Goal: Register for event/course

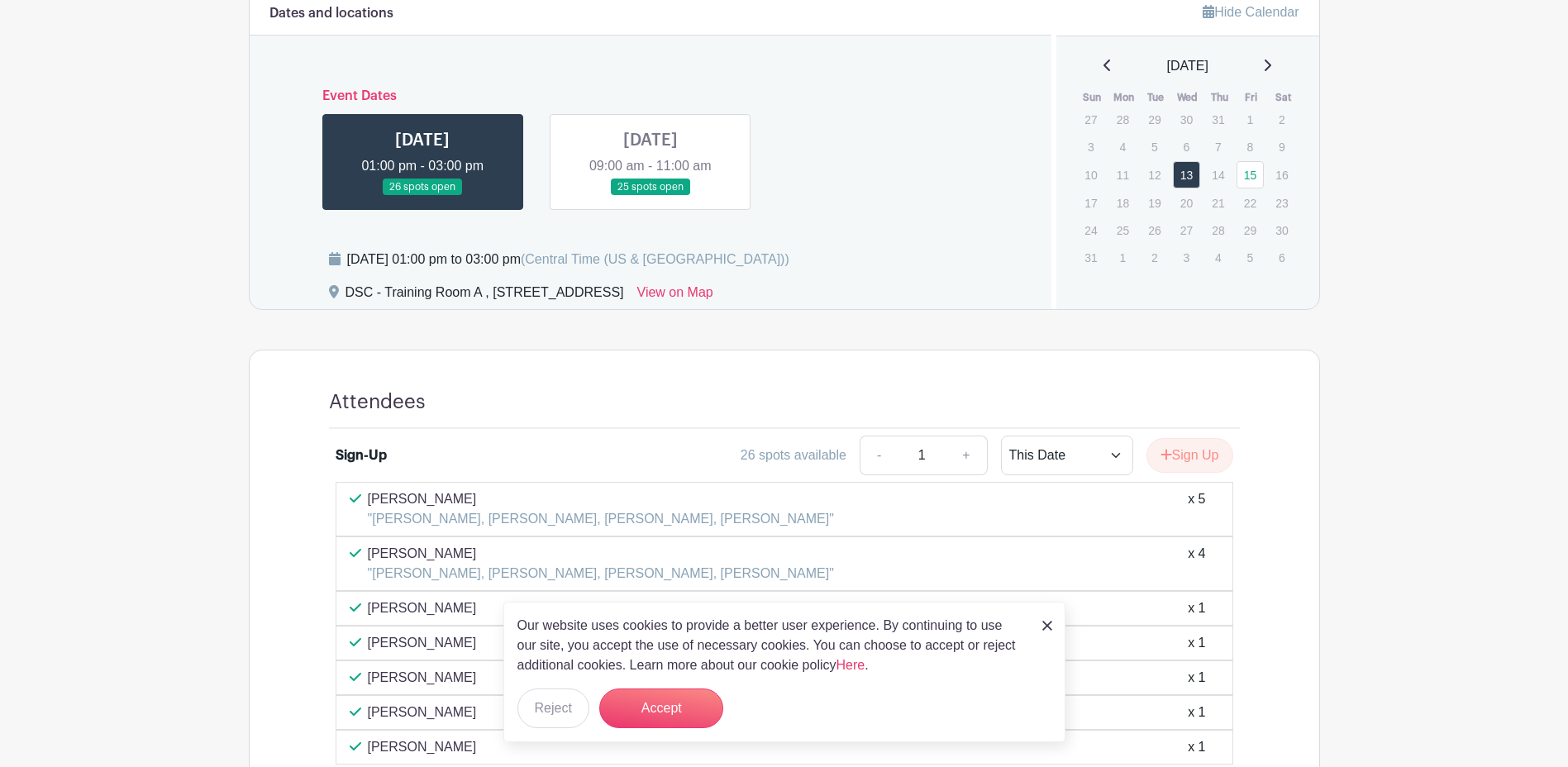
scroll to position [744, 0]
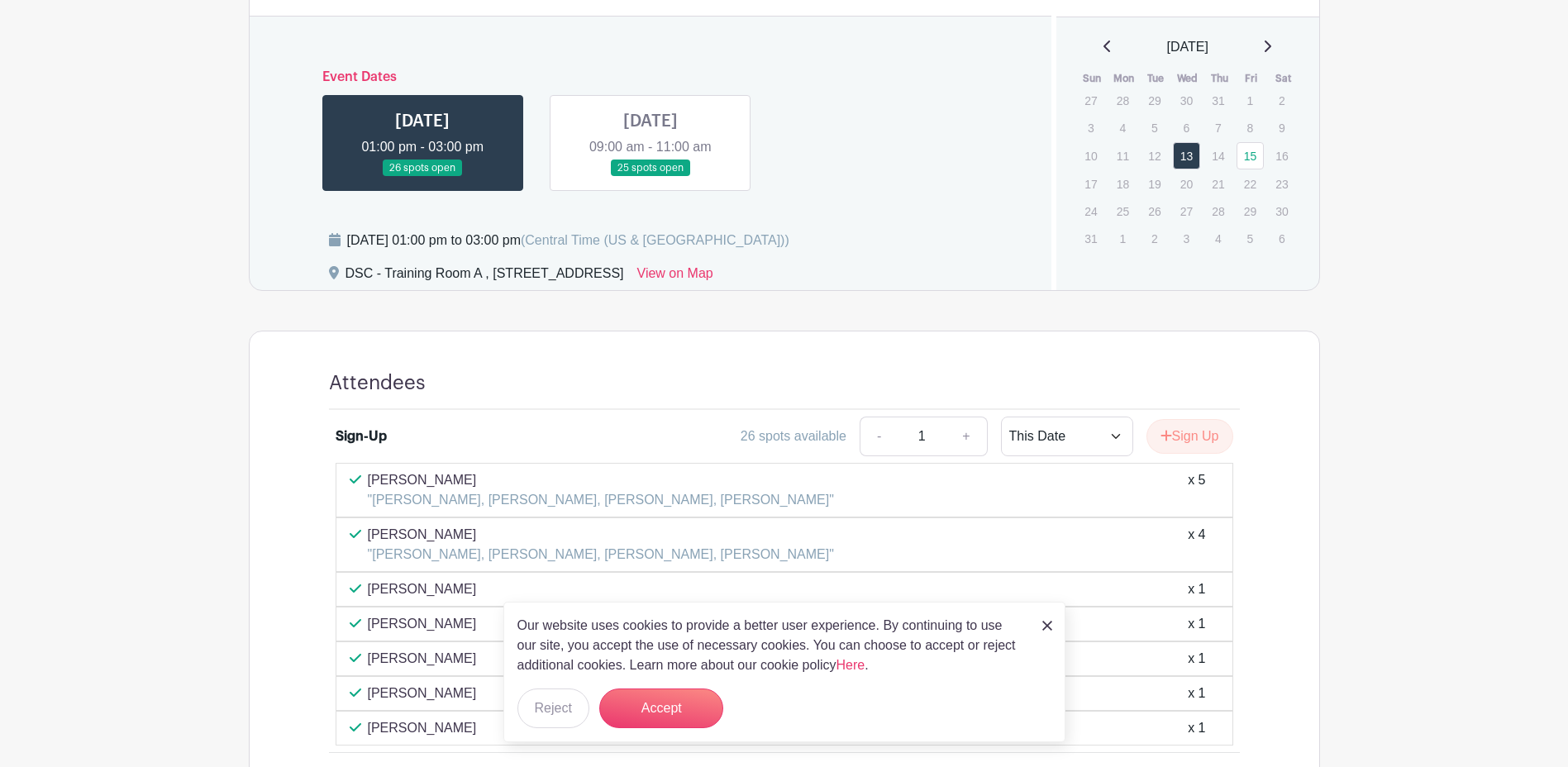
click at [1046, 623] on img at bounding box center [1047, 626] width 10 height 10
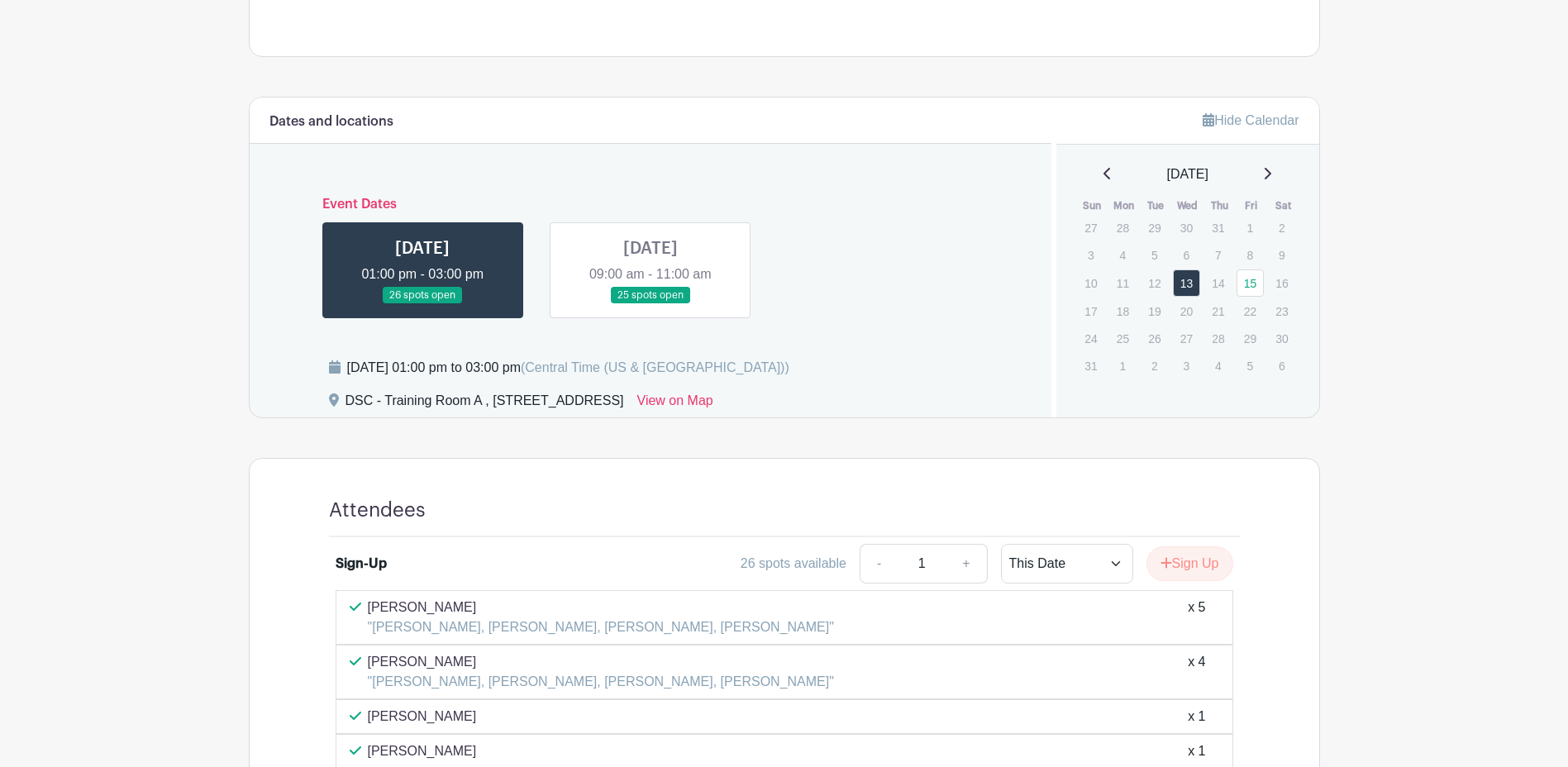
scroll to position [578, 0]
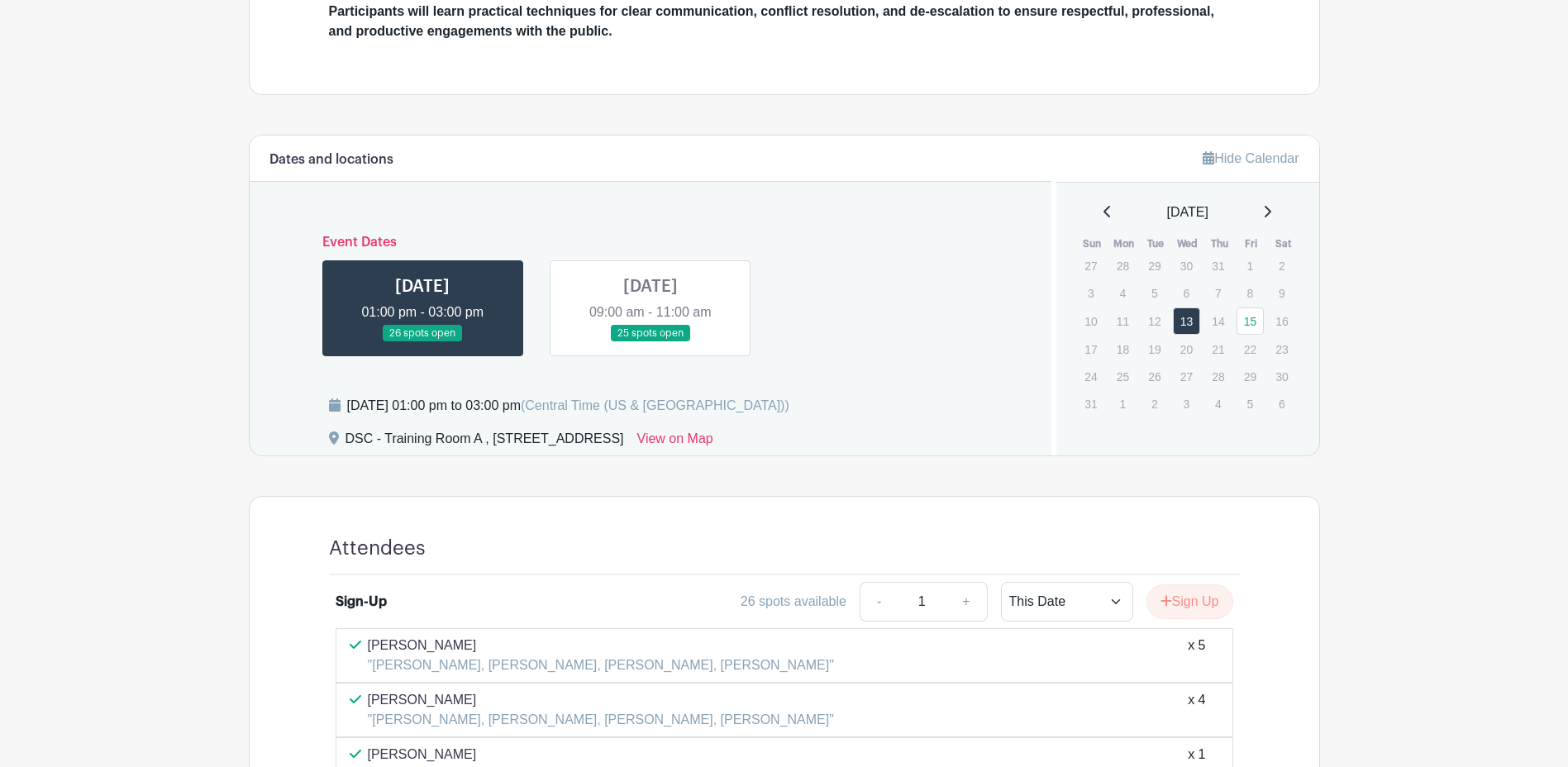
click at [650, 342] on link at bounding box center [650, 342] width 0 height 0
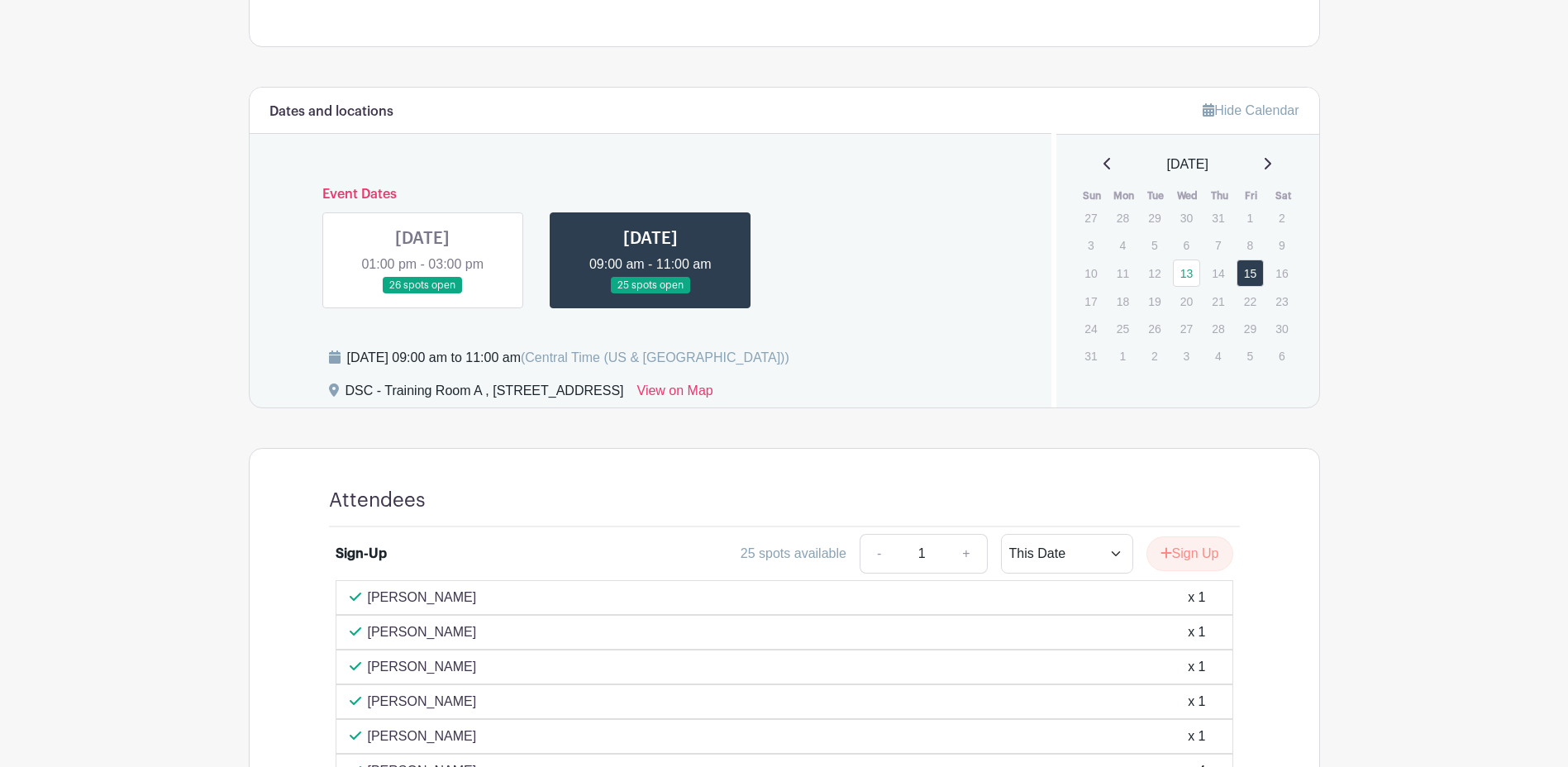
scroll to position [578, 0]
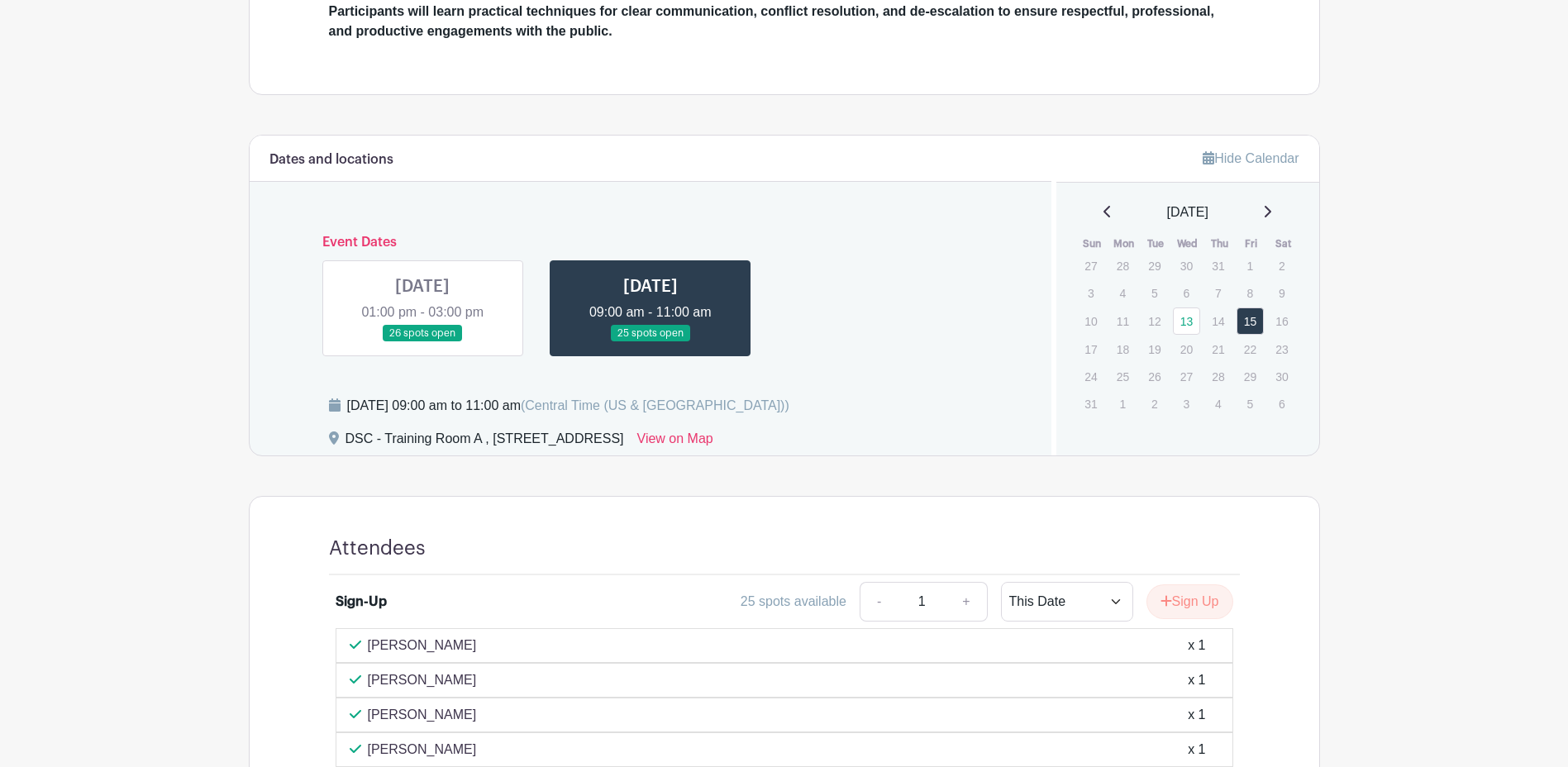
click at [422, 342] on link at bounding box center [422, 342] width 0 height 0
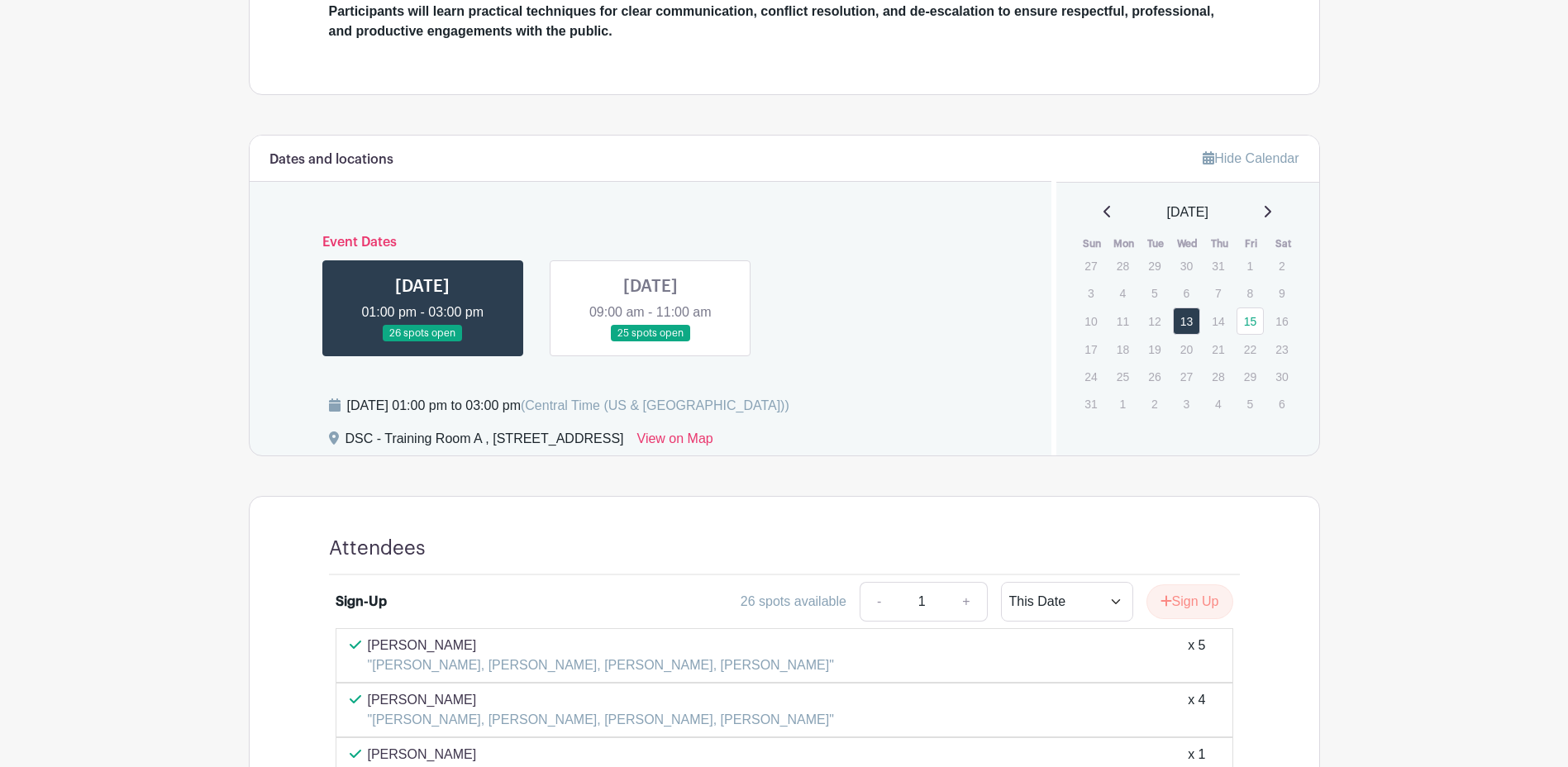
click at [650, 342] on link at bounding box center [650, 342] width 0 height 0
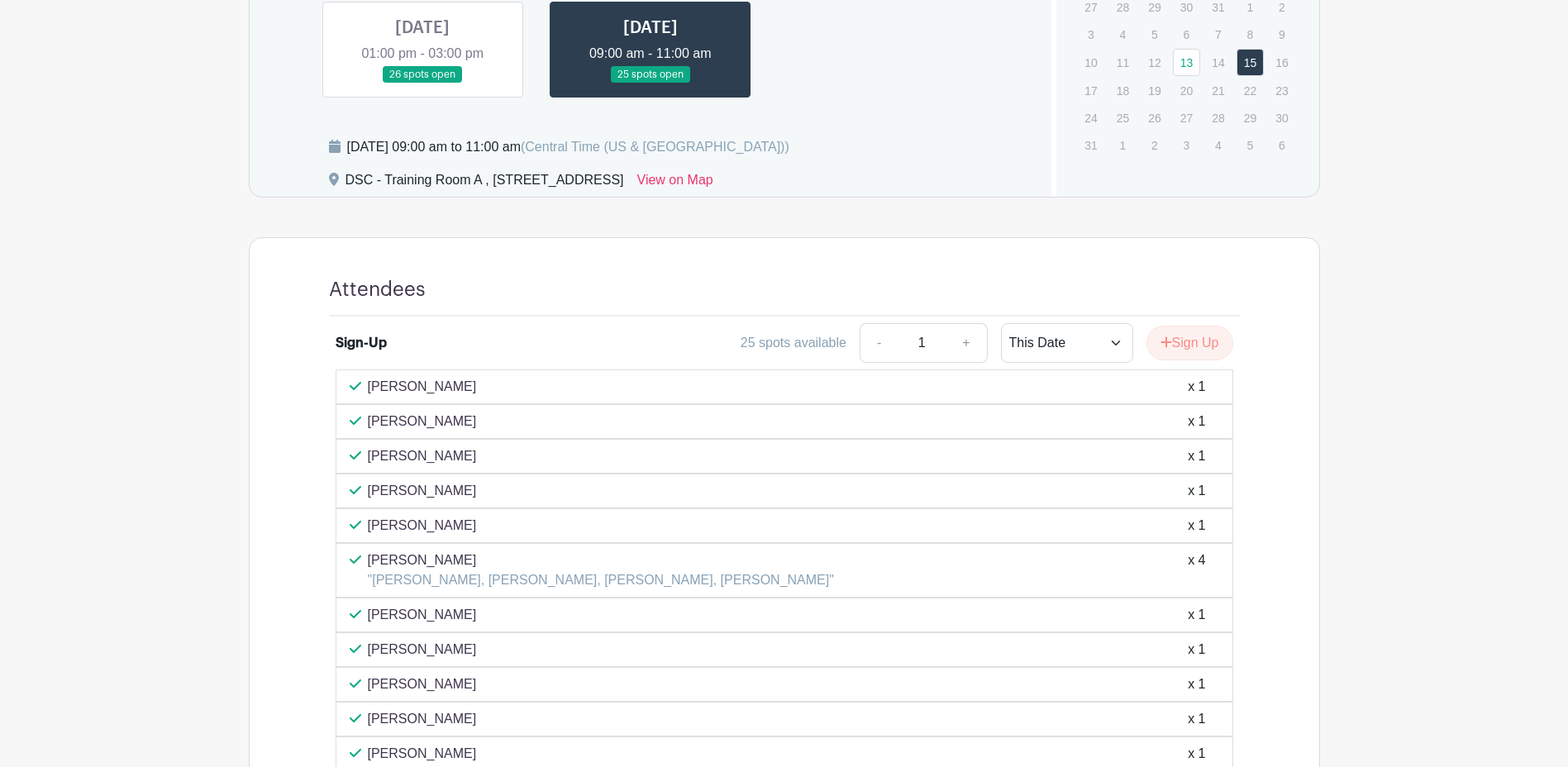
scroll to position [780, 0]
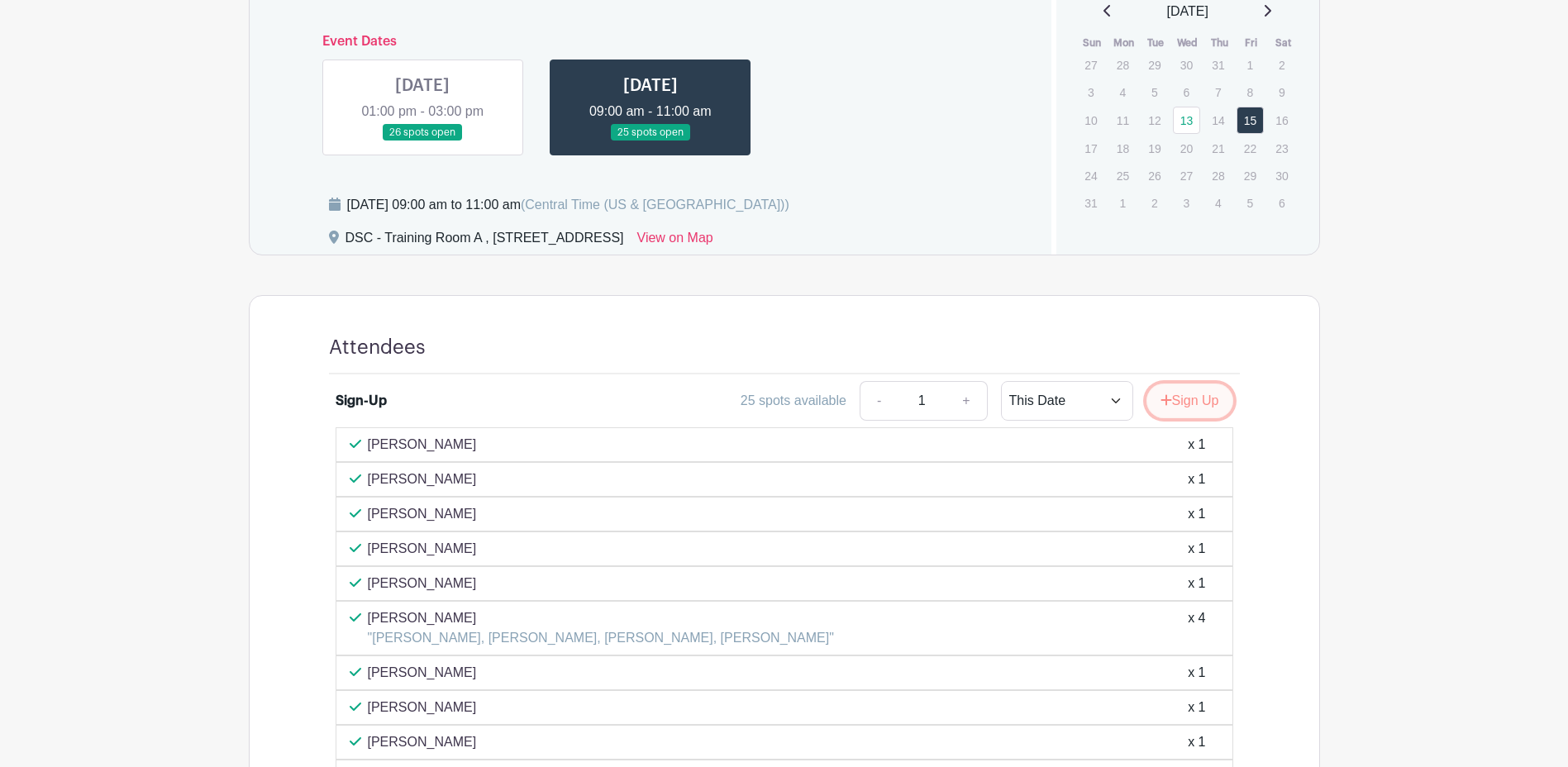
click at [1209, 406] on button "Sign Up" at bounding box center [1189, 400] width 87 height 35
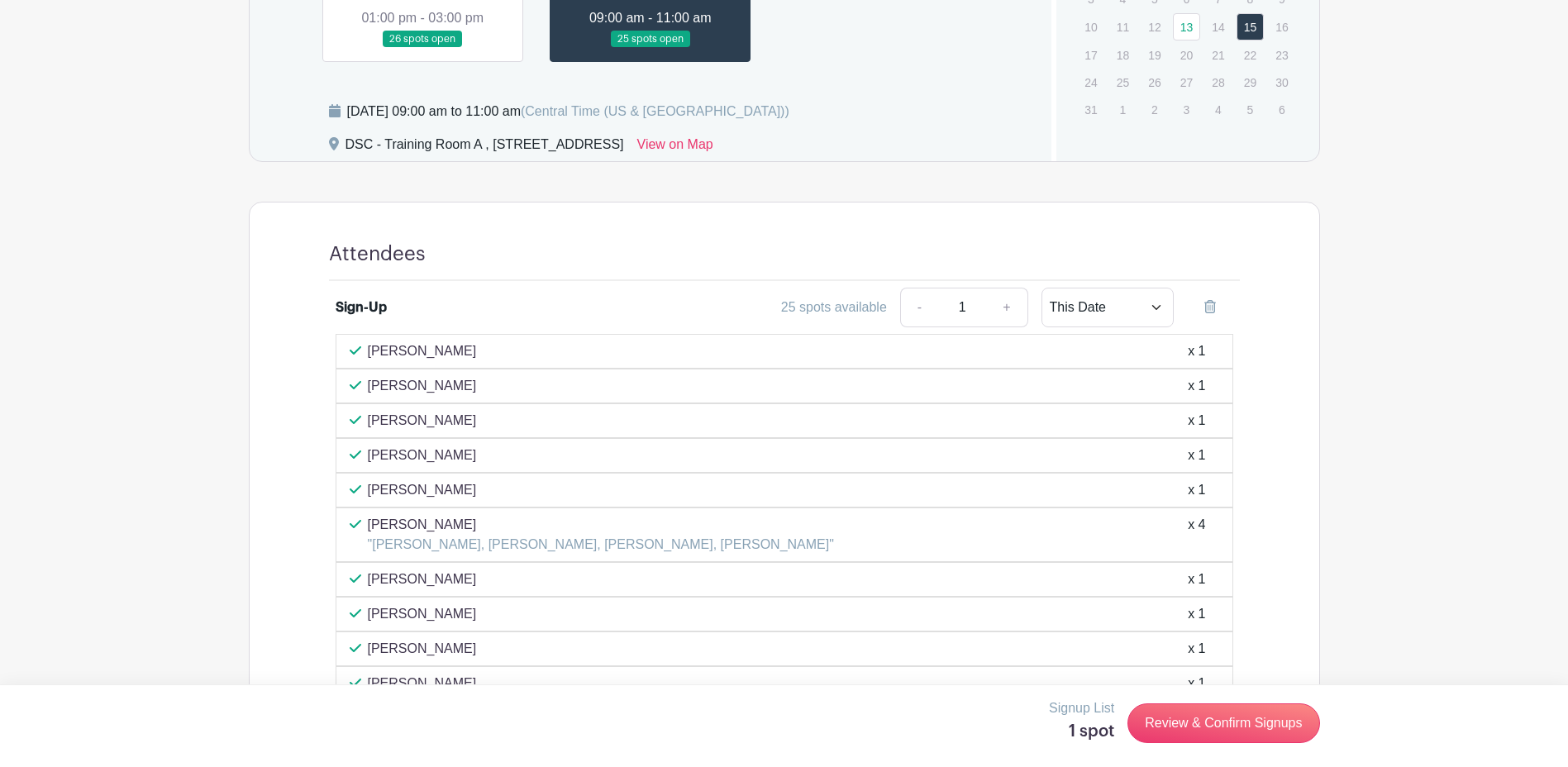
scroll to position [1027, 0]
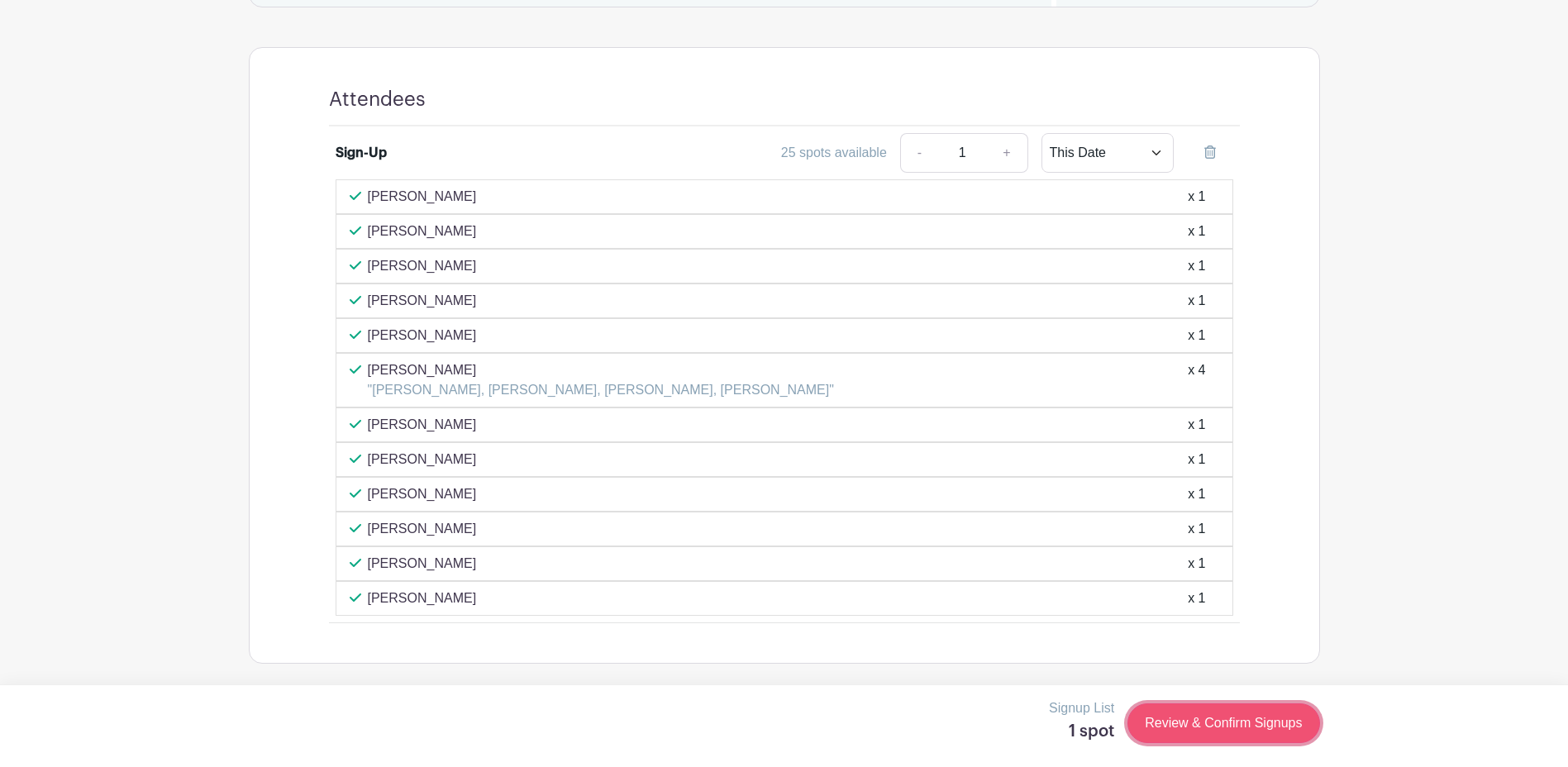
click at [1252, 731] on link "Review & Confirm Signups" at bounding box center [1223, 723] width 192 height 40
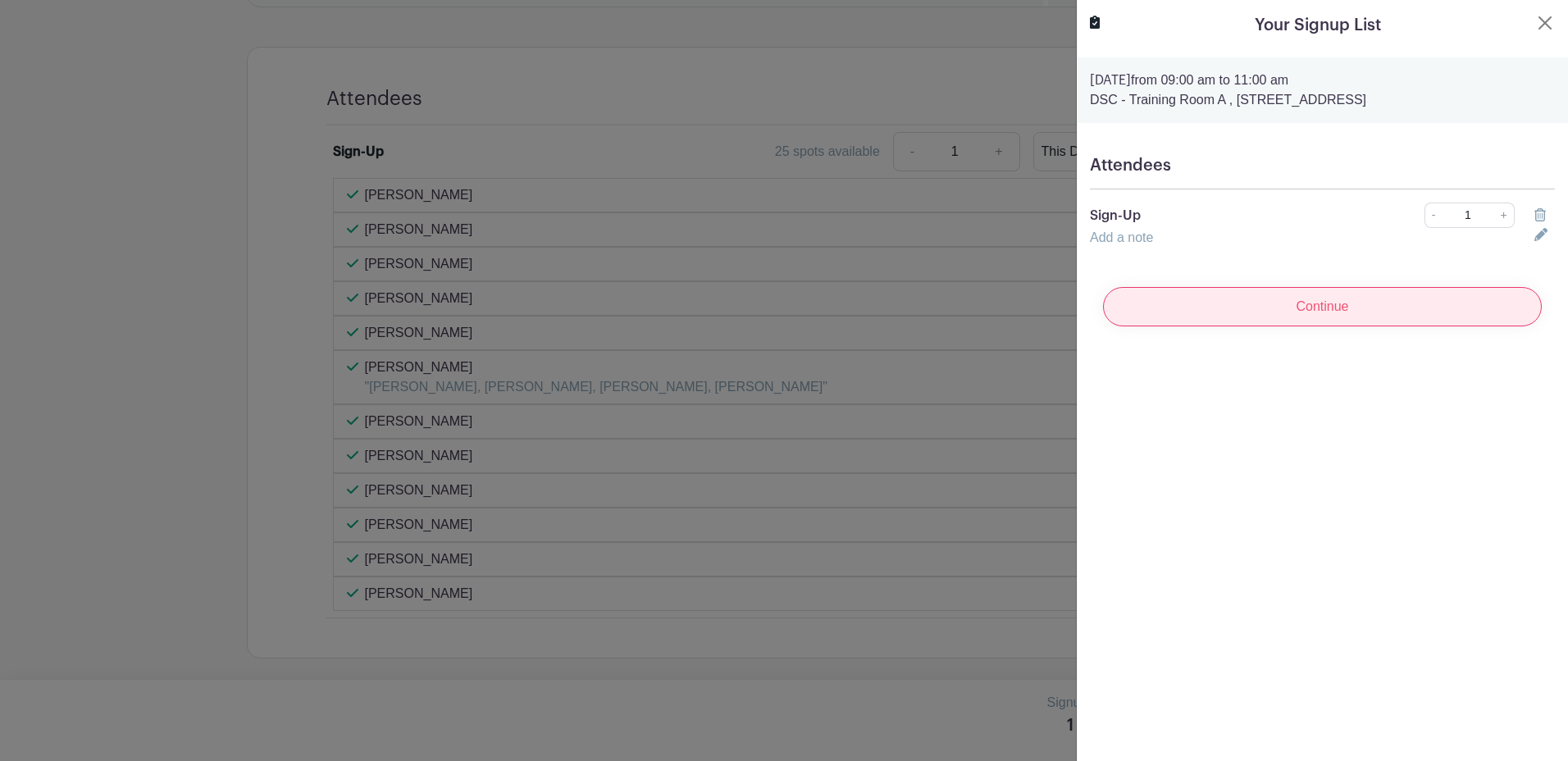
click at [1194, 318] on input "Continue" at bounding box center [1322, 306] width 439 height 39
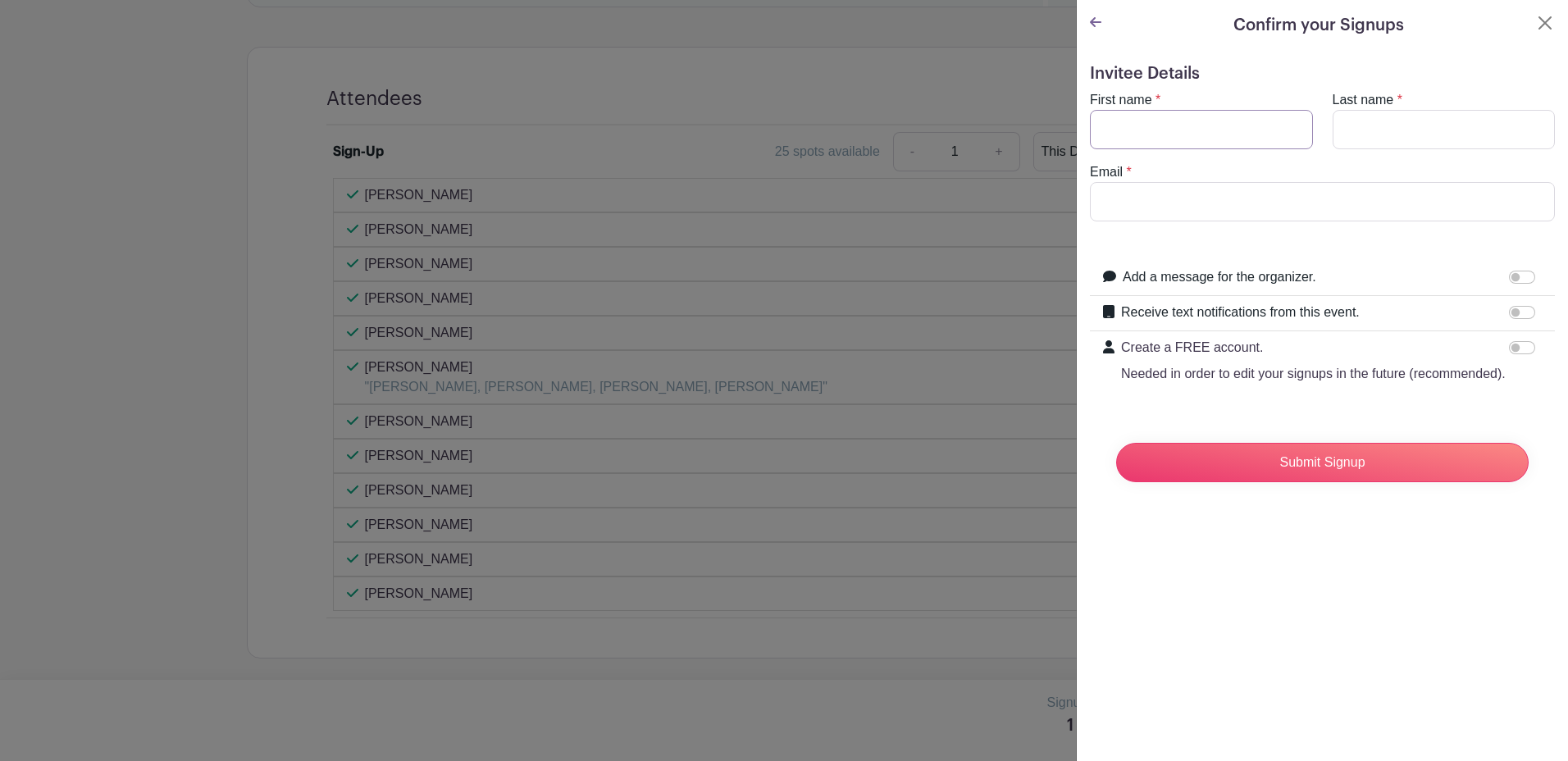
click at [1152, 122] on input "First name" at bounding box center [1202, 129] width 223 height 39
type input "[PERSON_NAME]"
click at [1406, 124] on input "Last name" at bounding box center [1445, 129] width 223 height 39
type input "[PERSON_NAME]"
click at [1351, 180] on div "Email *" at bounding box center [1323, 191] width 485 height 59
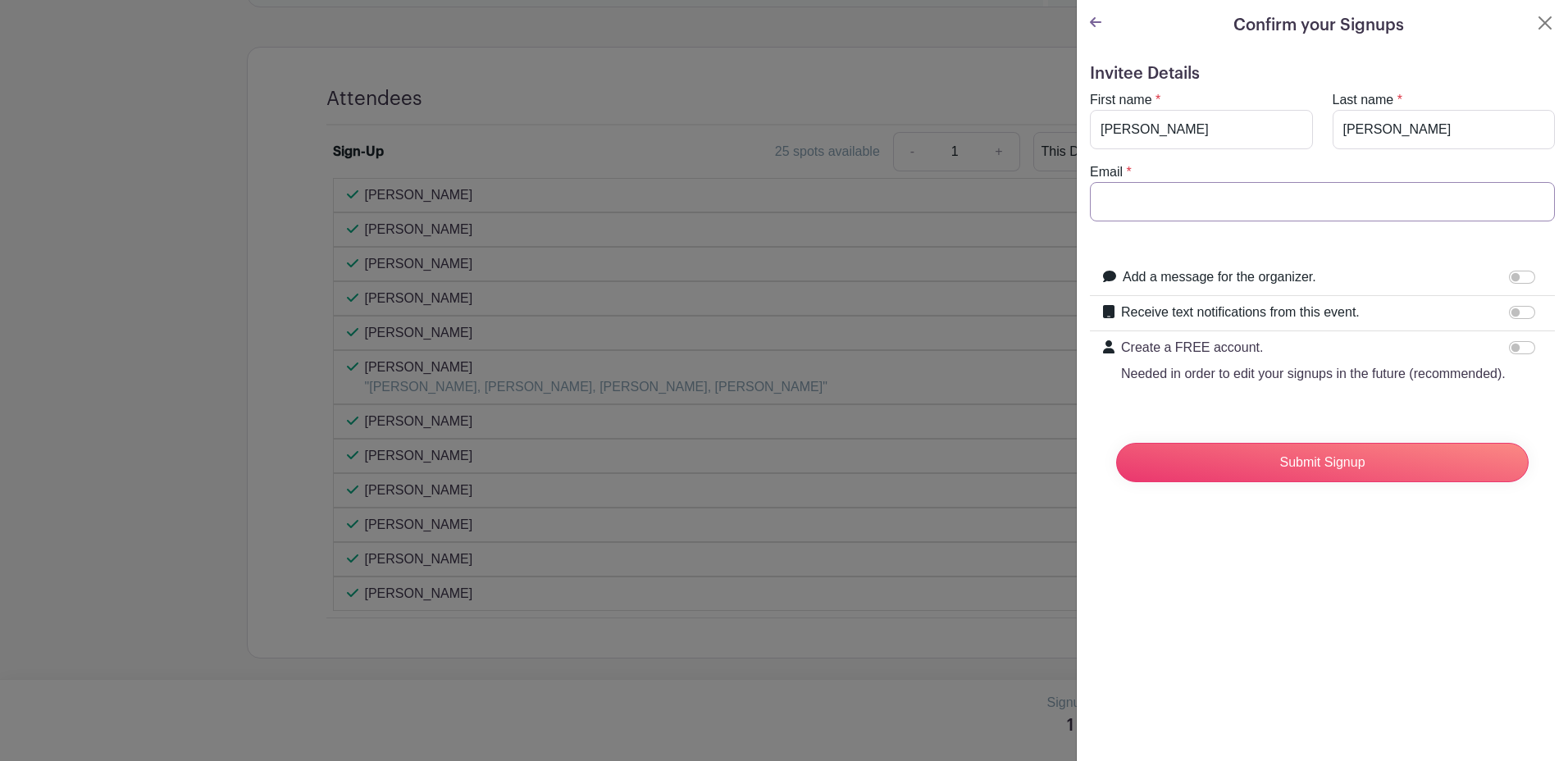
click at [1241, 192] on input "Email" at bounding box center [1323, 201] width 465 height 39
type input "[EMAIL_ADDRESS][DOMAIN_NAME]"
click at [1382, 482] on input "Submit Signup" at bounding box center [1323, 462] width 413 height 39
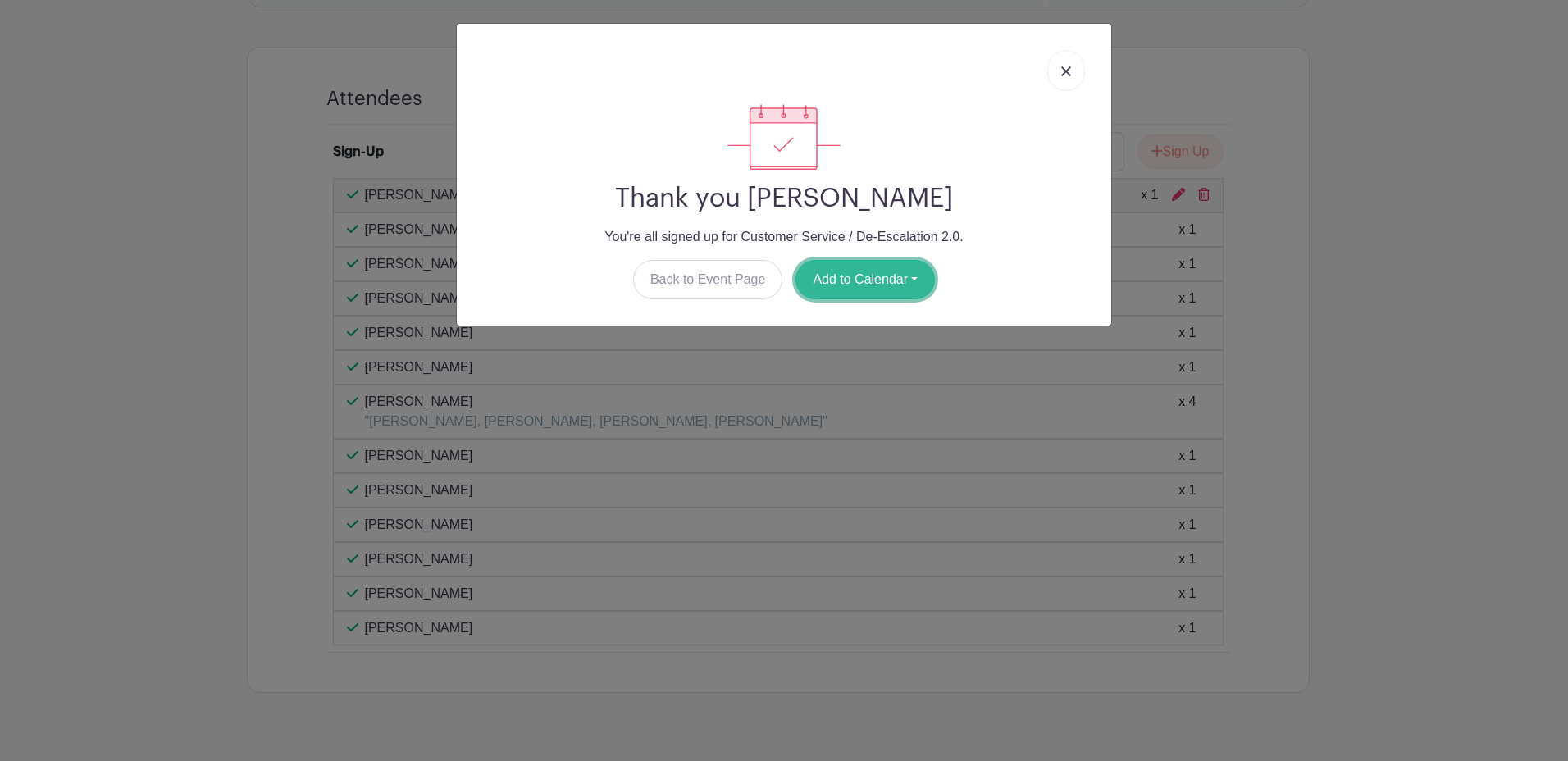
click at [877, 286] on button "Add to Calendar" at bounding box center [865, 279] width 139 height 39
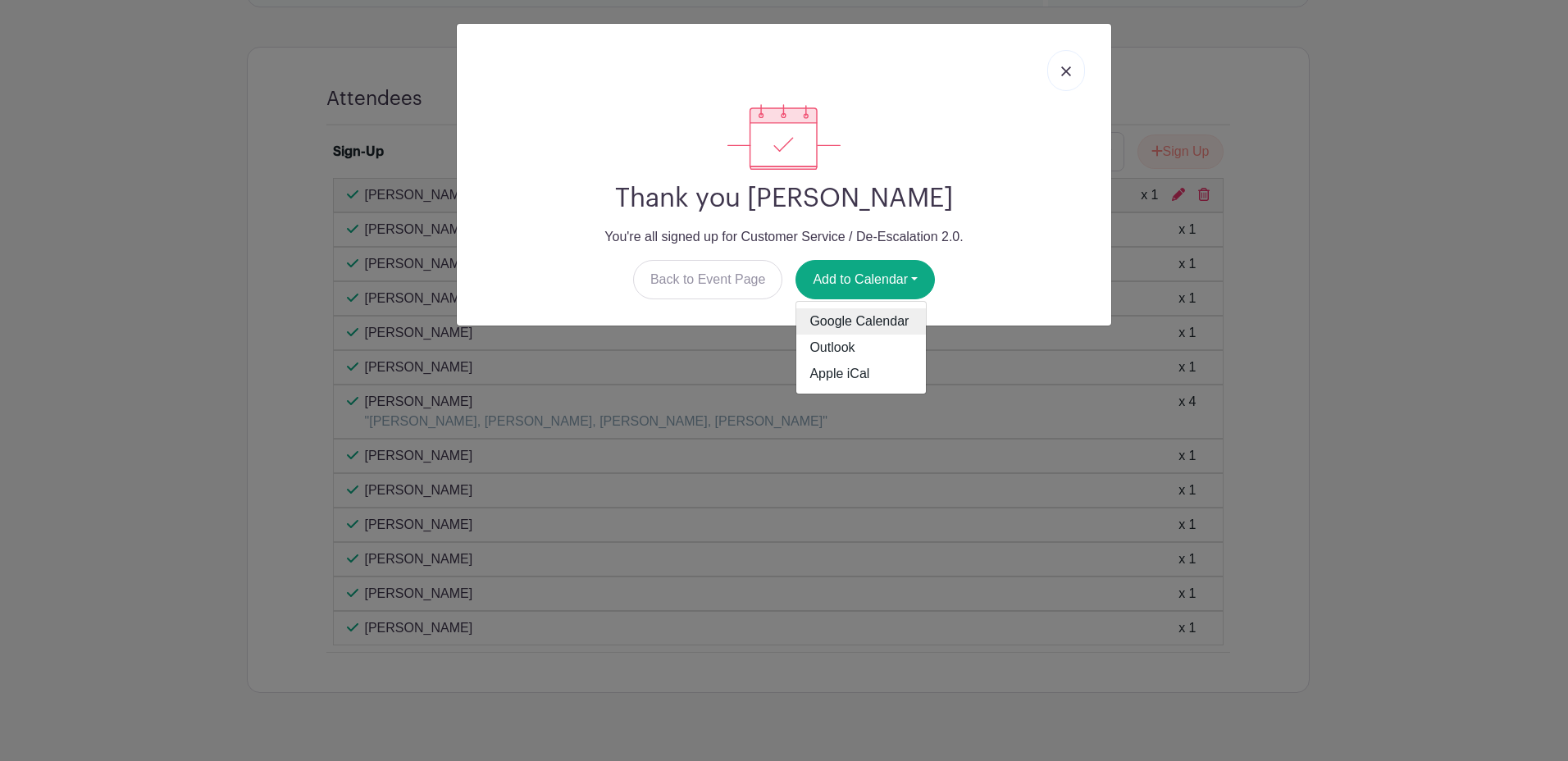
click at [867, 315] on link "Google Calendar" at bounding box center [861, 321] width 129 height 26
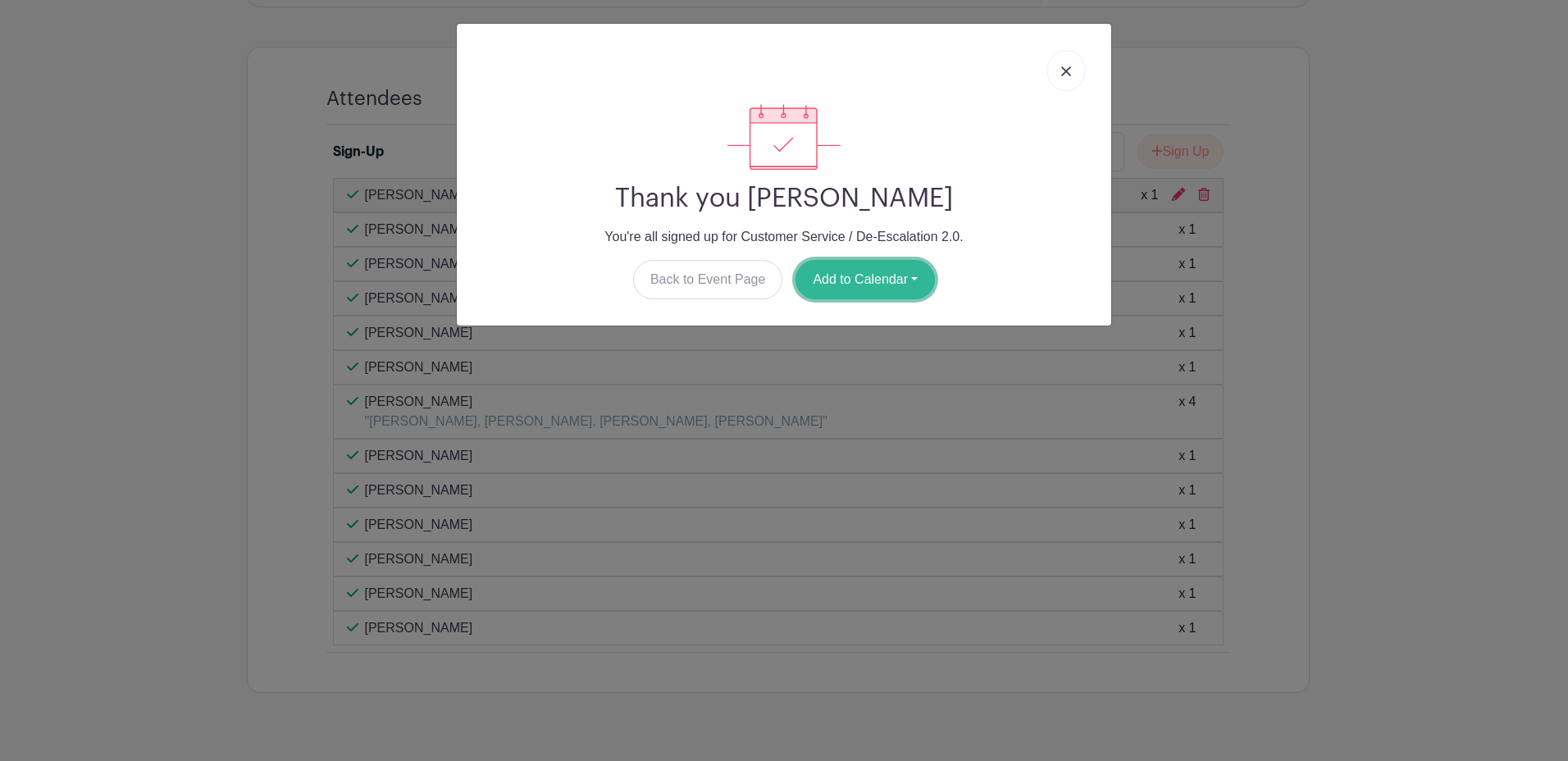
click at [930, 276] on button "Add to Calendar" at bounding box center [865, 279] width 139 height 39
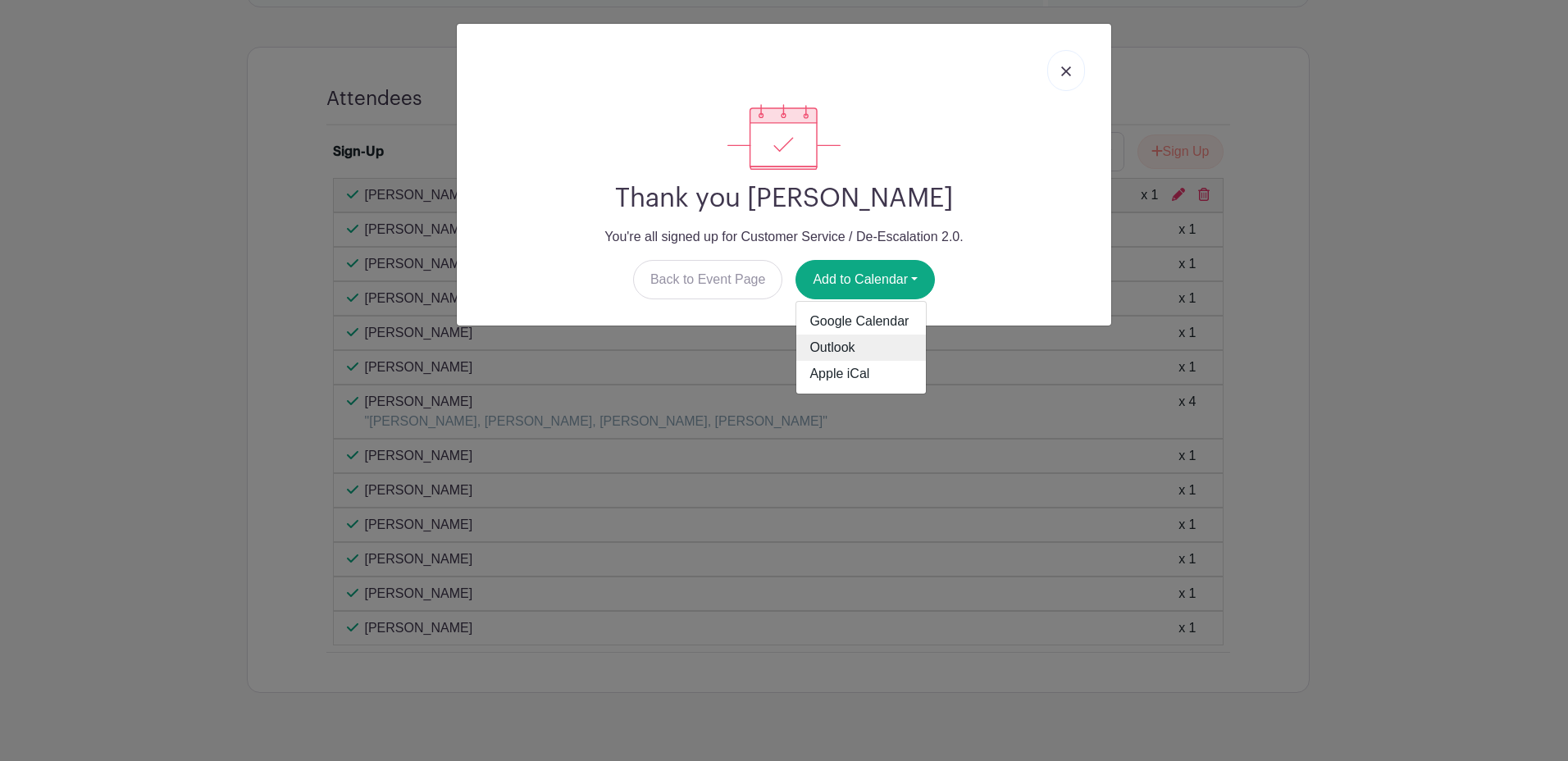
click at [869, 354] on link "Outlook" at bounding box center [861, 347] width 129 height 26
click at [1074, 73] on link at bounding box center [1066, 70] width 38 height 41
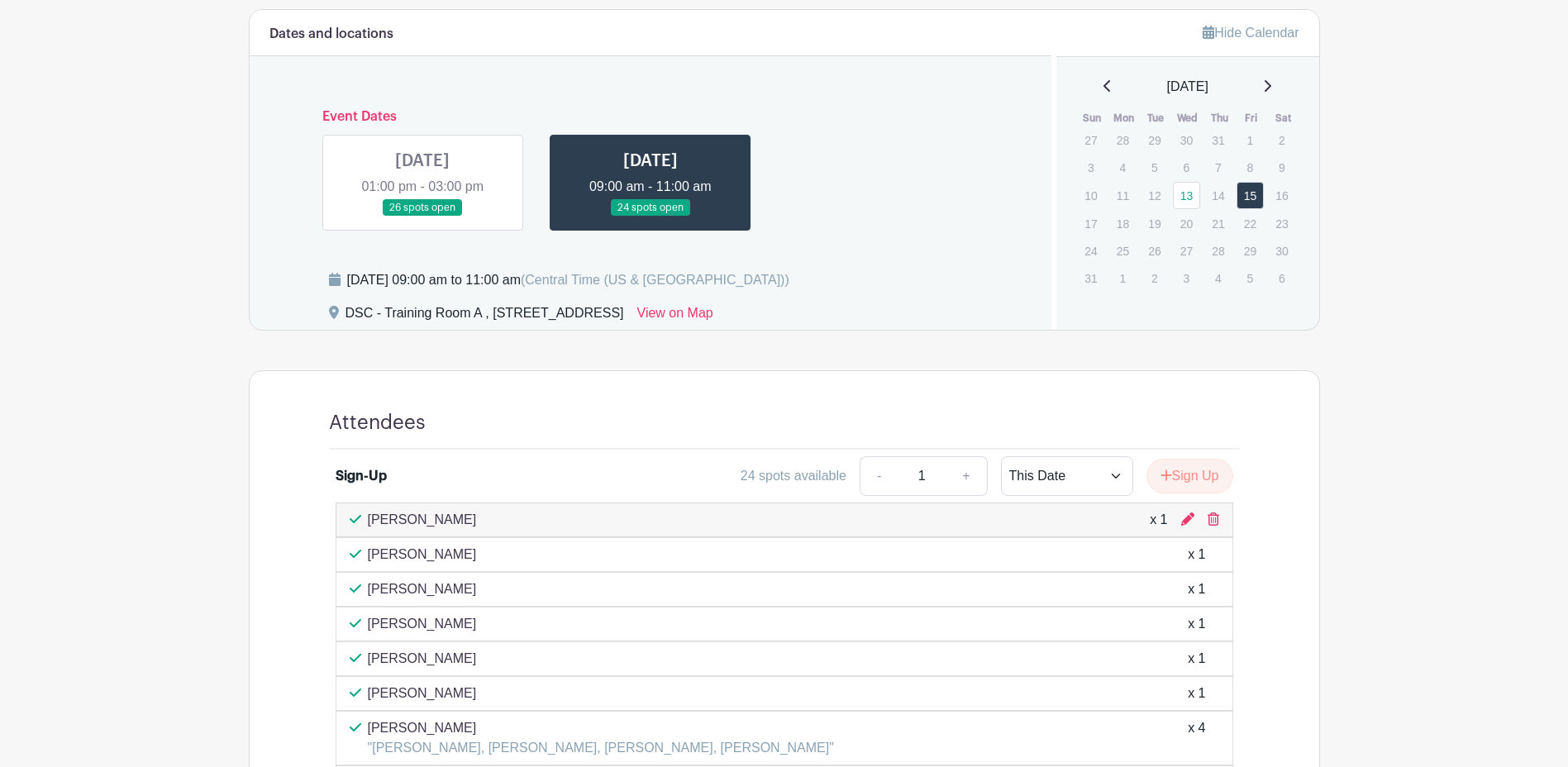
scroll to position [697, 0]
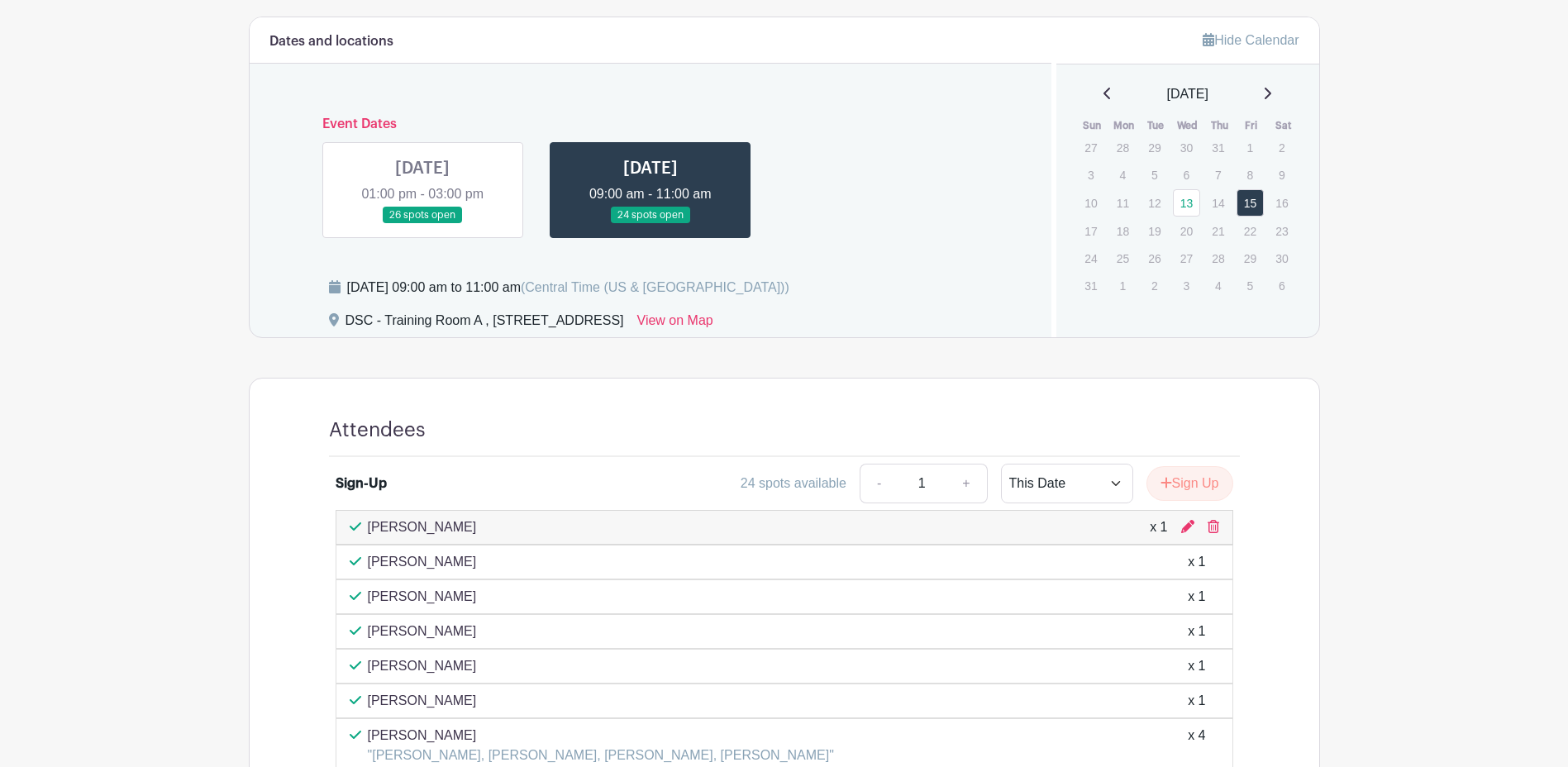
drag, startPoint x: 345, startPoint y: 320, endPoint x: 696, endPoint y: 315, distance: 351.0
click at [624, 315] on div "DSC - Training Room A , [STREET_ADDRESS]" at bounding box center [484, 323] width 278 height 26
drag, startPoint x: 696, startPoint y: 315, endPoint x: 664, endPoint y: 319, distance: 32.2
copy div "DSC - Training Room A , [STREET_ADDRESS]"
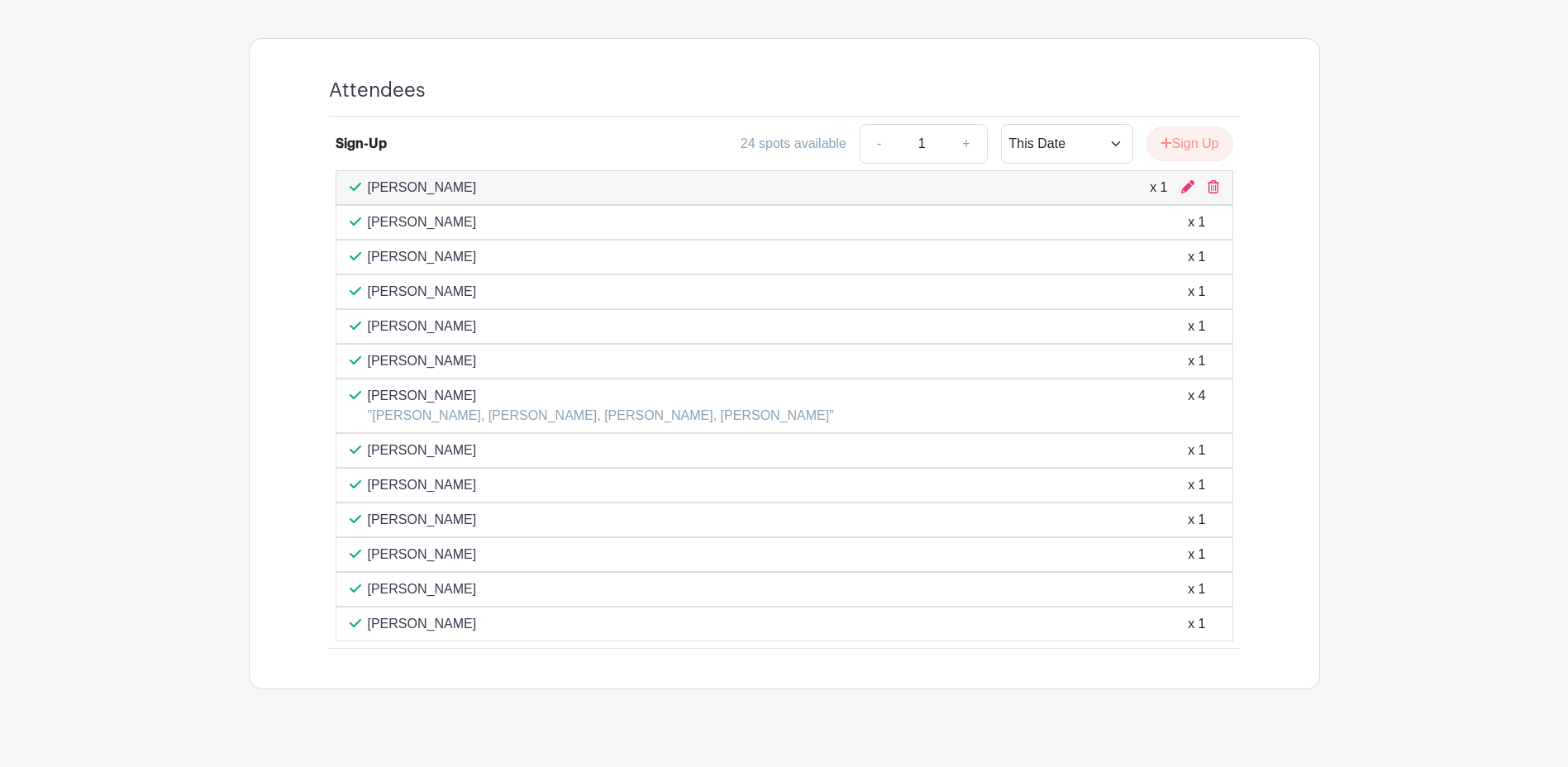
scroll to position [1062, 0]
